Goal: Information Seeking & Learning: Learn about a topic

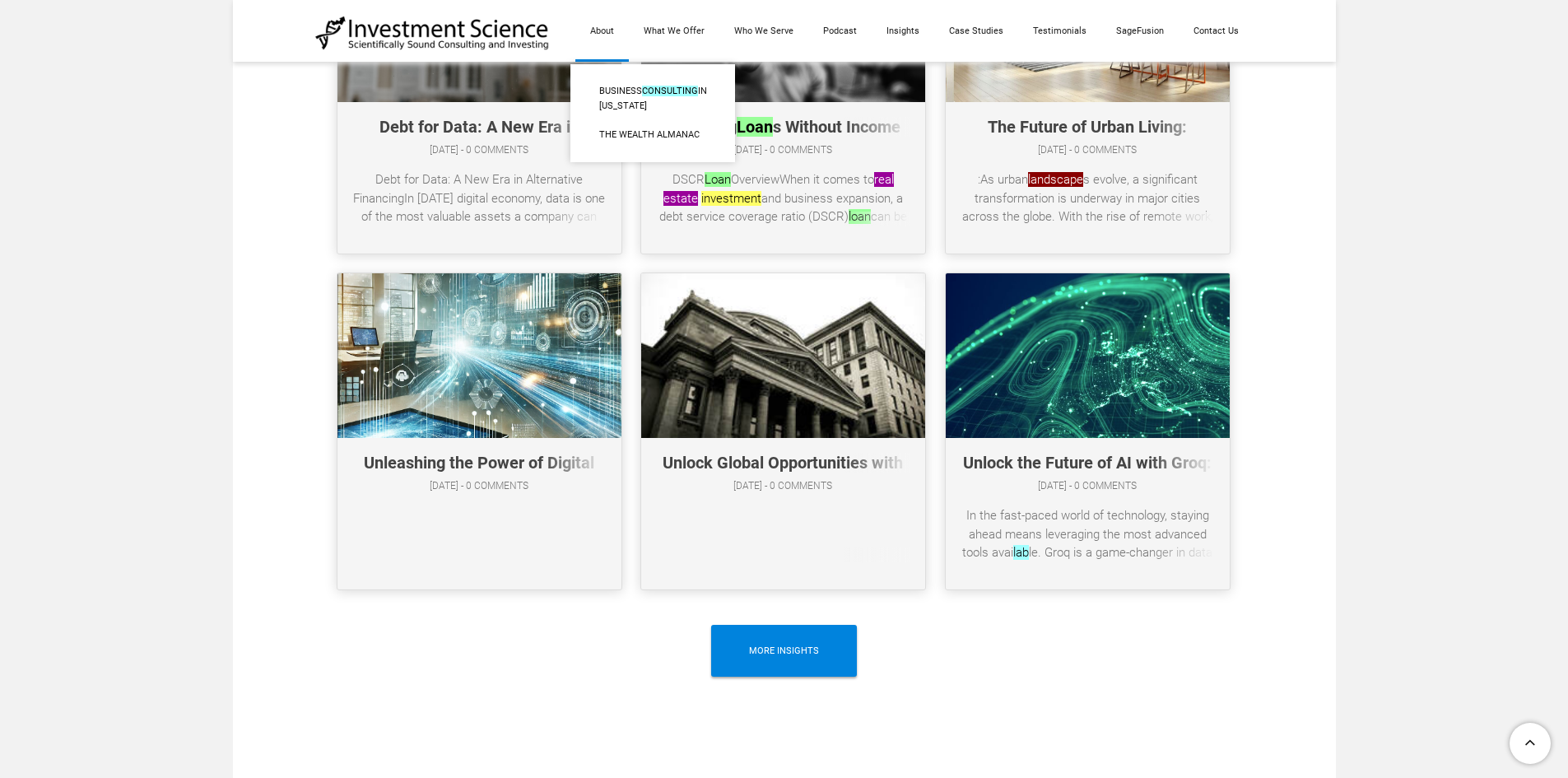
scroll to position [8649, 0]
click at [641, 142] on link "The Wealth Almanac​" at bounding box center [652, 135] width 165 height 30
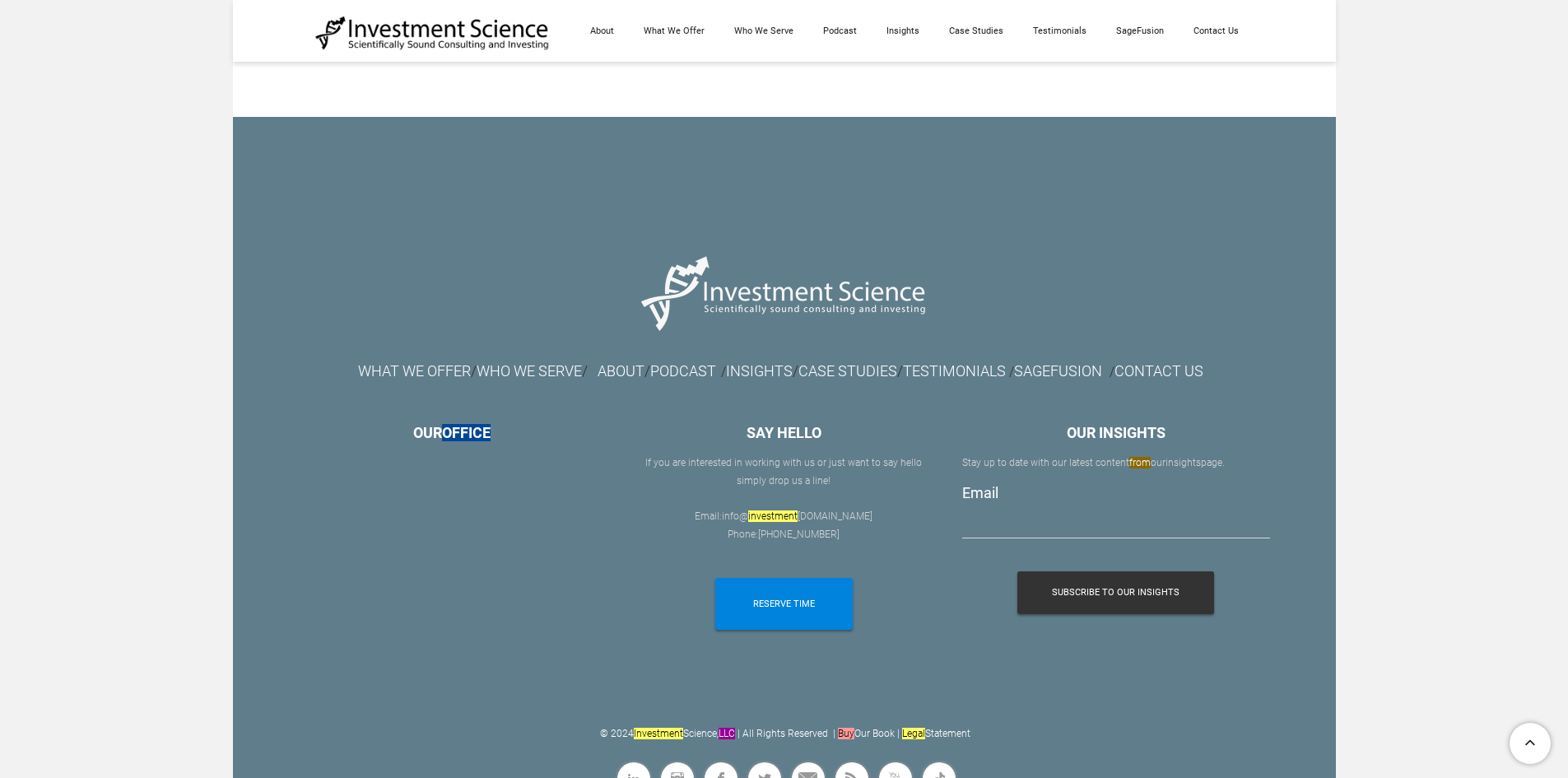
scroll to position [2975, 0]
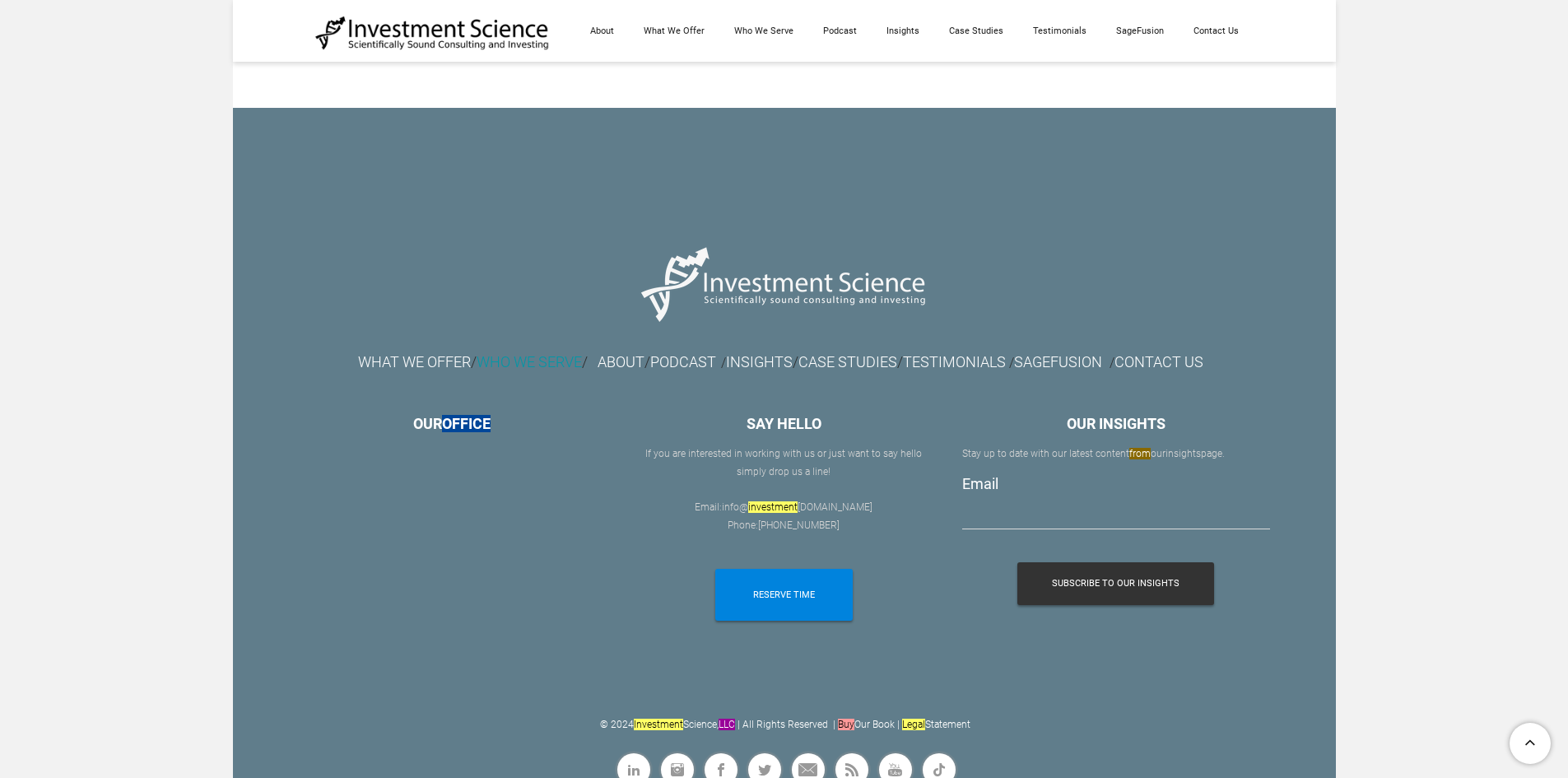
click at [485, 353] on font "WHO WE SERVE" at bounding box center [529, 362] width 106 height 18
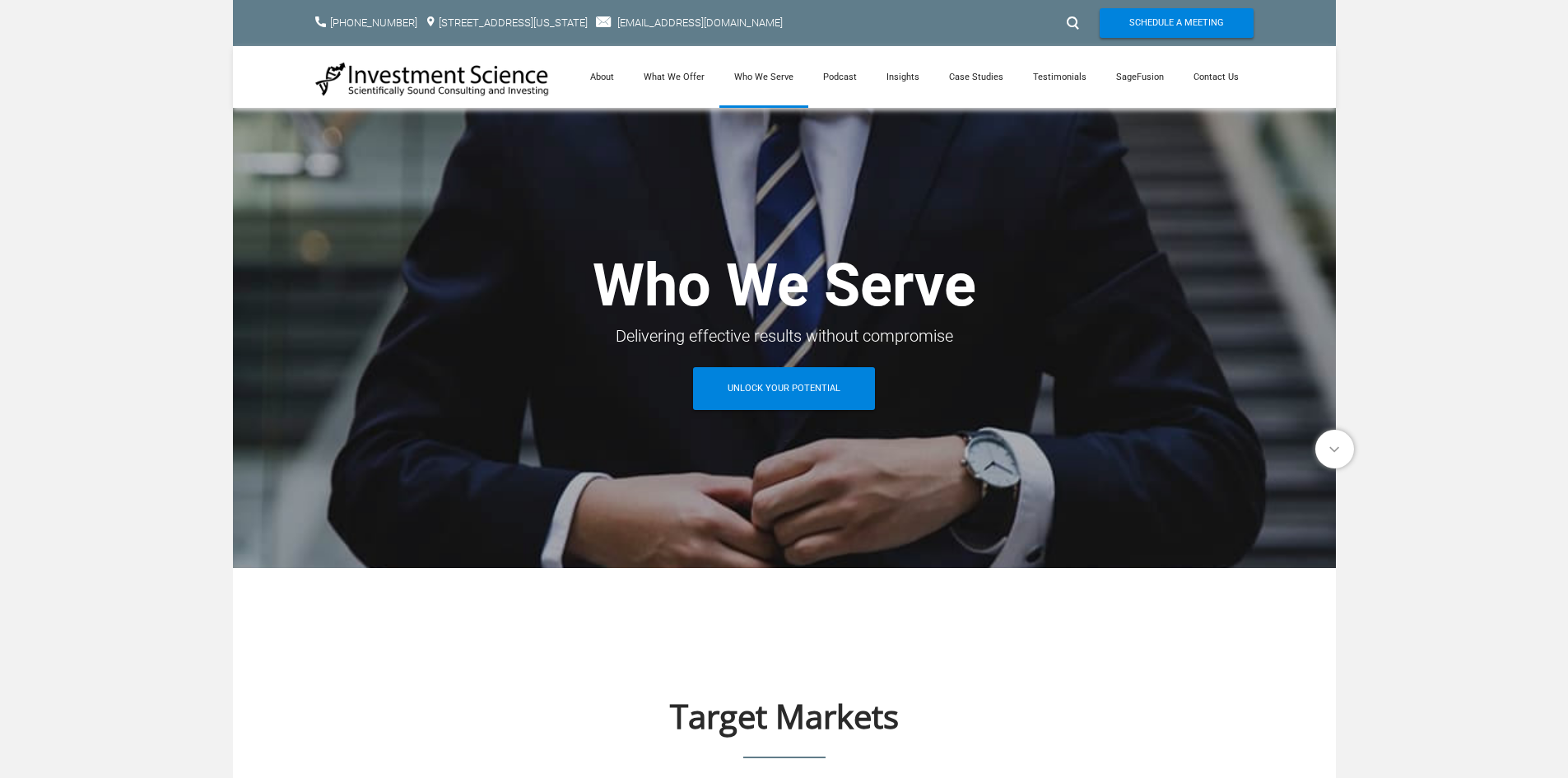
scroll to position [412, 0]
